Goal: Task Accomplishment & Management: Use online tool/utility

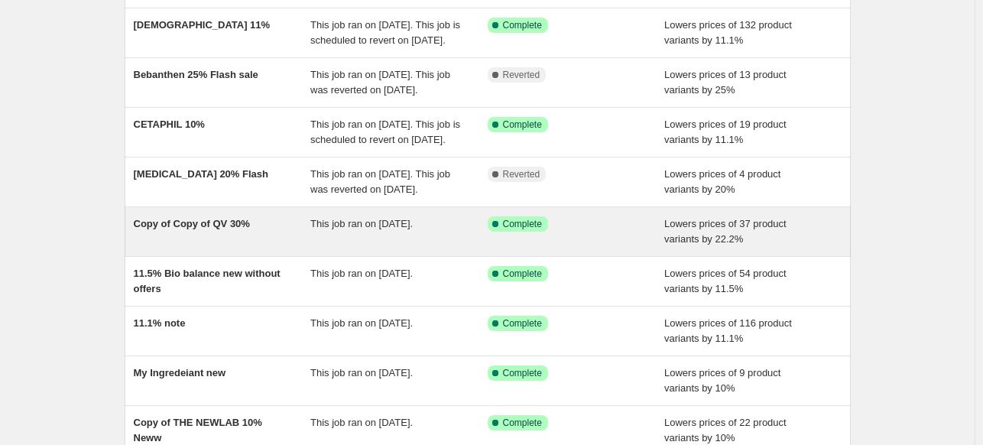
scroll to position [153, 0]
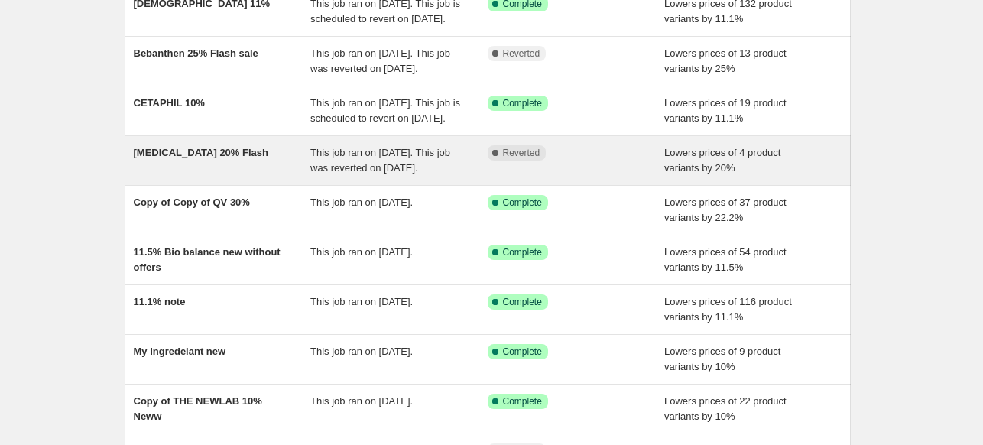
click at [252, 176] on div "Biotin 20% Flash" at bounding box center [222, 160] width 177 height 31
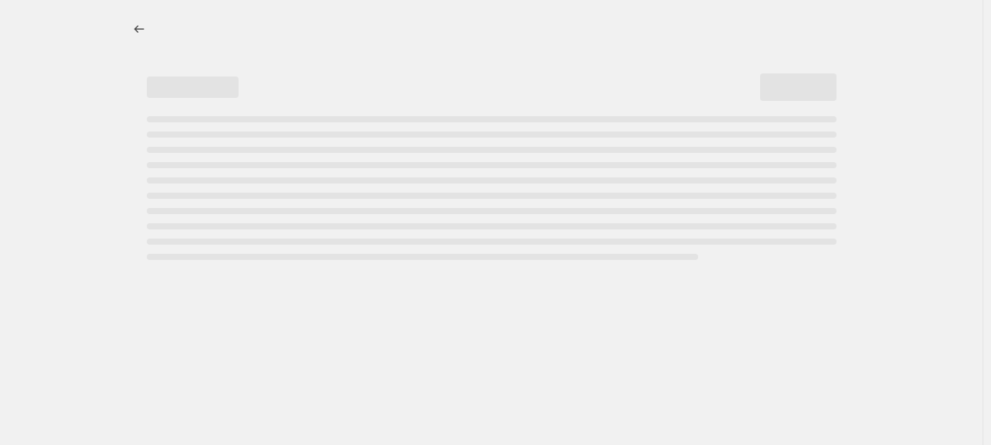
select select "percentage"
select select "collection"
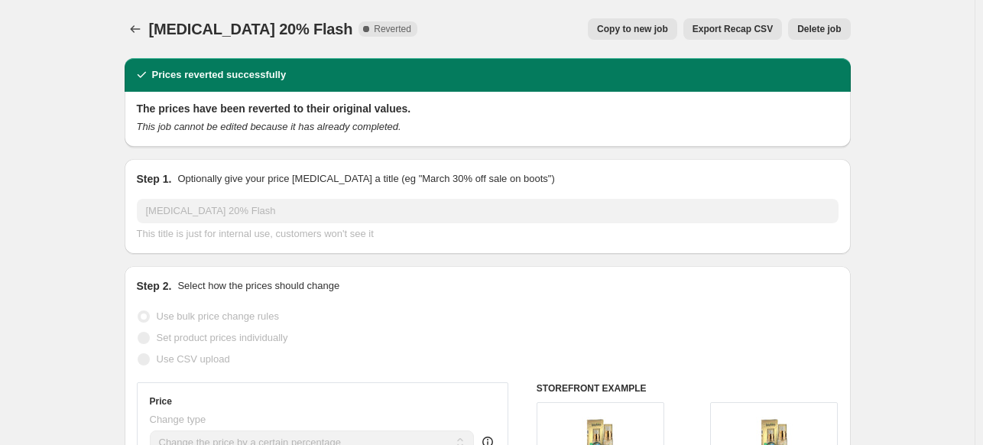
click at [677, 30] on button "Copy to new job" at bounding box center [632, 28] width 89 height 21
select select "percentage"
select select "collection"
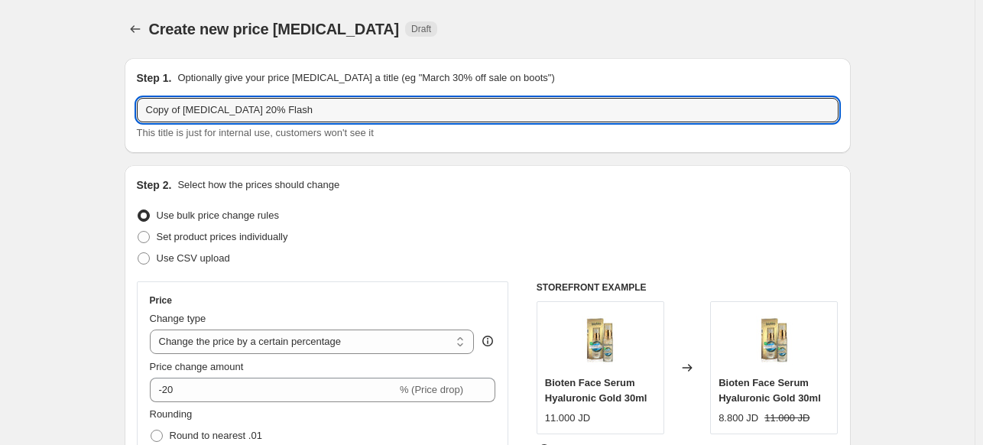
drag, startPoint x: 187, startPoint y: 110, endPoint x: 132, endPoint y: 103, distance: 55.5
click at [132, 103] on div "Step 1. Optionally give your price change job a title (eg "March 30% off sale o…" at bounding box center [488, 105] width 726 height 95
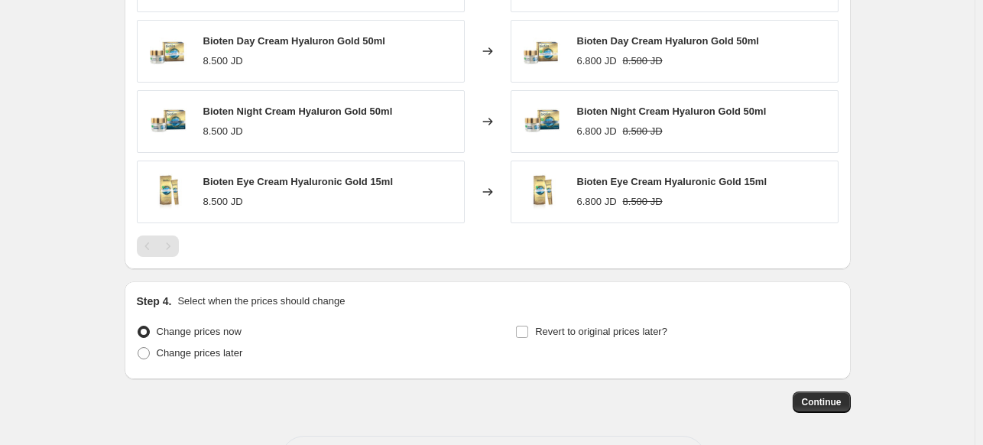
scroll to position [1272, 0]
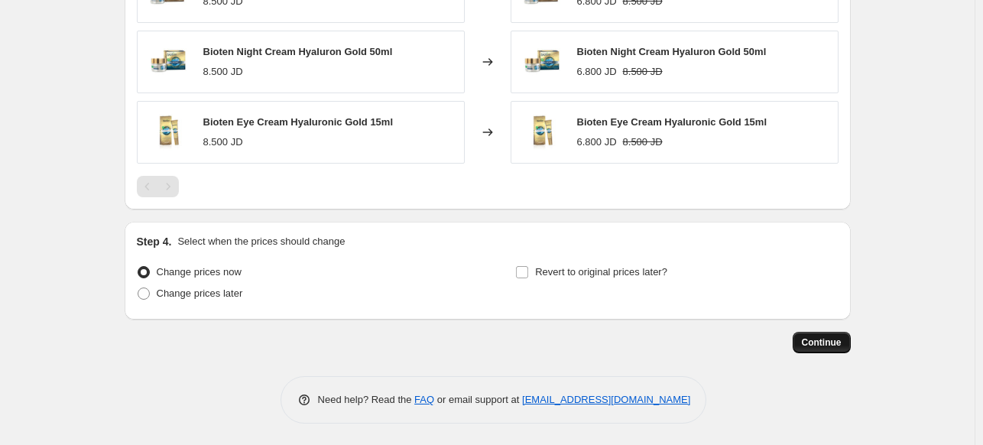
type input "Biotin 20% Flash"
click at [813, 339] on span "Continue" at bounding box center [822, 342] width 40 height 12
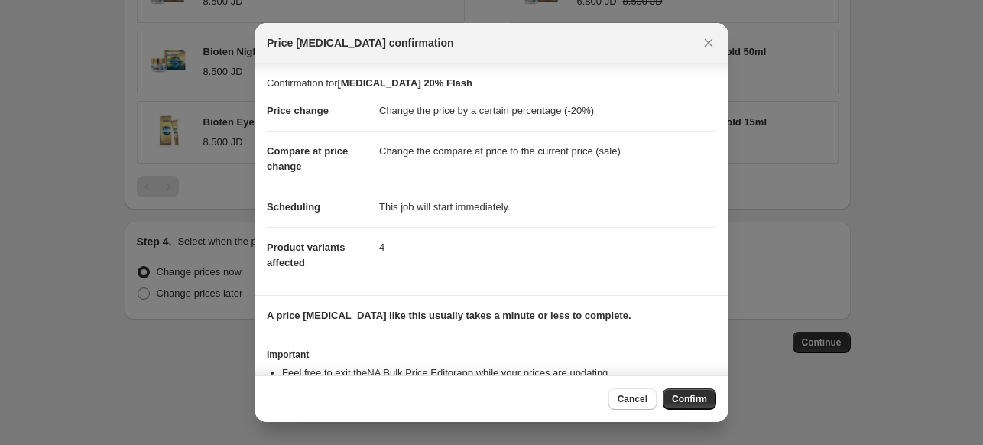
scroll to position [56, 0]
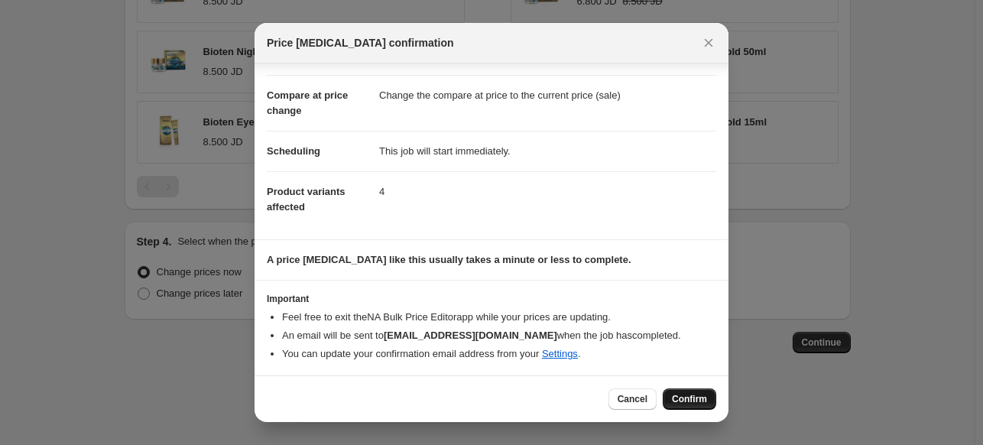
click at [676, 398] on span "Confirm" at bounding box center [689, 399] width 35 height 12
